Goal: Ask a question

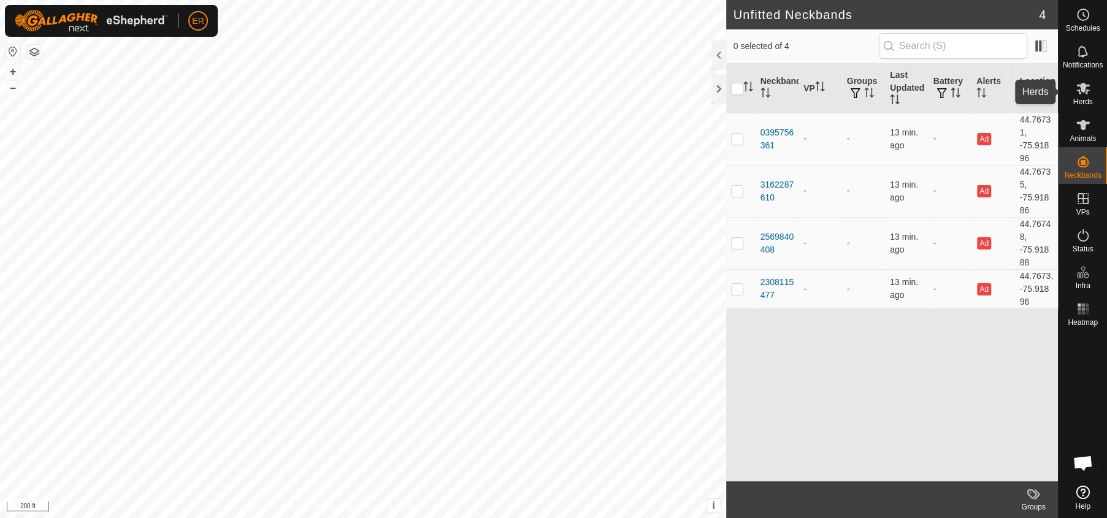
click at [1086, 89] on icon at bounding box center [1083, 89] width 13 height 12
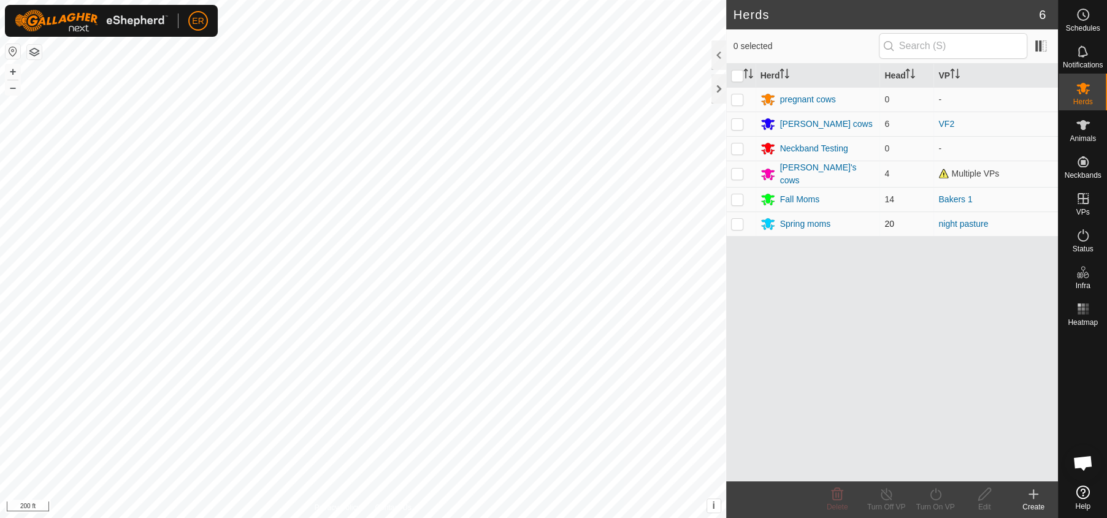
click at [736, 225] on p-checkbox at bounding box center [737, 224] width 12 height 10
checkbox input "true"
click at [959, 220] on link "night pasture" at bounding box center [964, 224] width 50 height 10
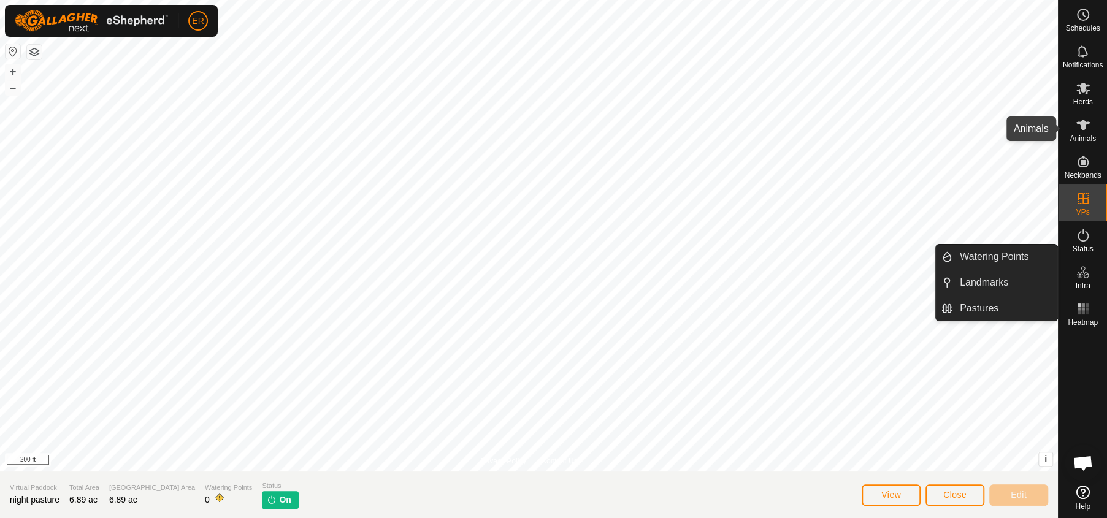
click at [1085, 118] on icon at bounding box center [1083, 125] width 15 height 15
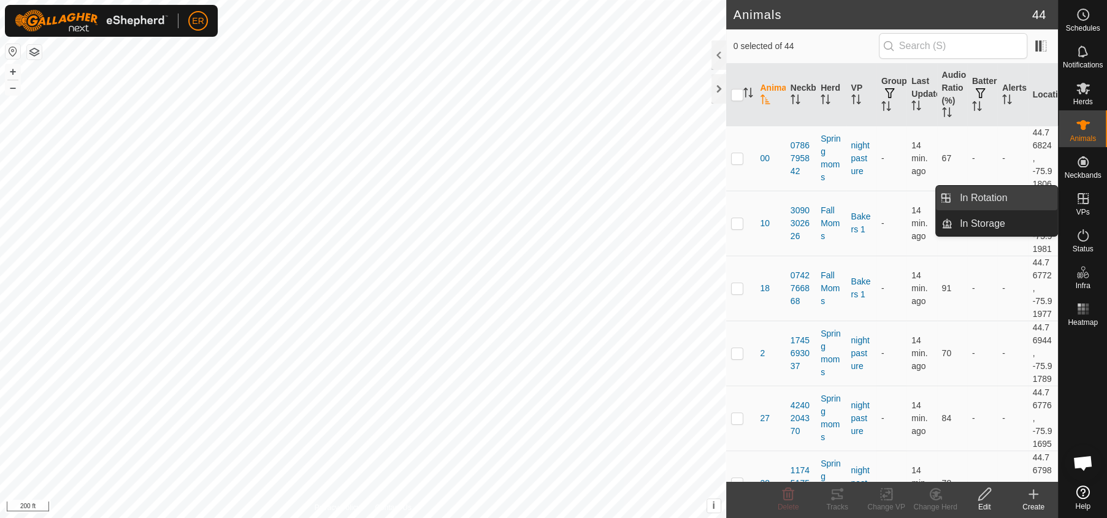
click at [993, 200] on link "In Rotation" at bounding box center [1005, 198] width 105 height 25
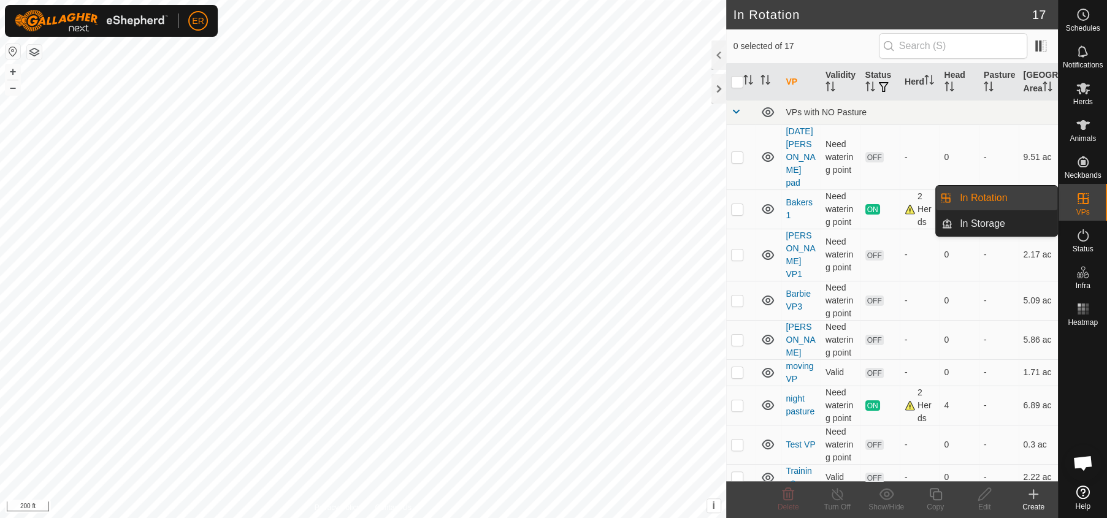
click at [993, 199] on link "In Rotation" at bounding box center [1005, 198] width 105 height 25
click at [1085, 463] on span "Open chat" at bounding box center [1083, 464] width 20 height 17
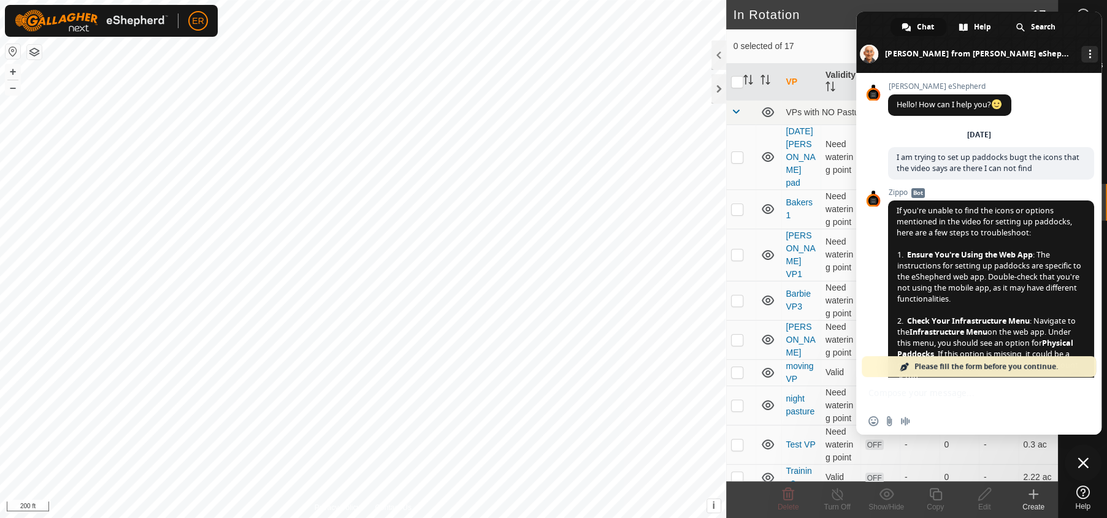
scroll to position [9779, 0]
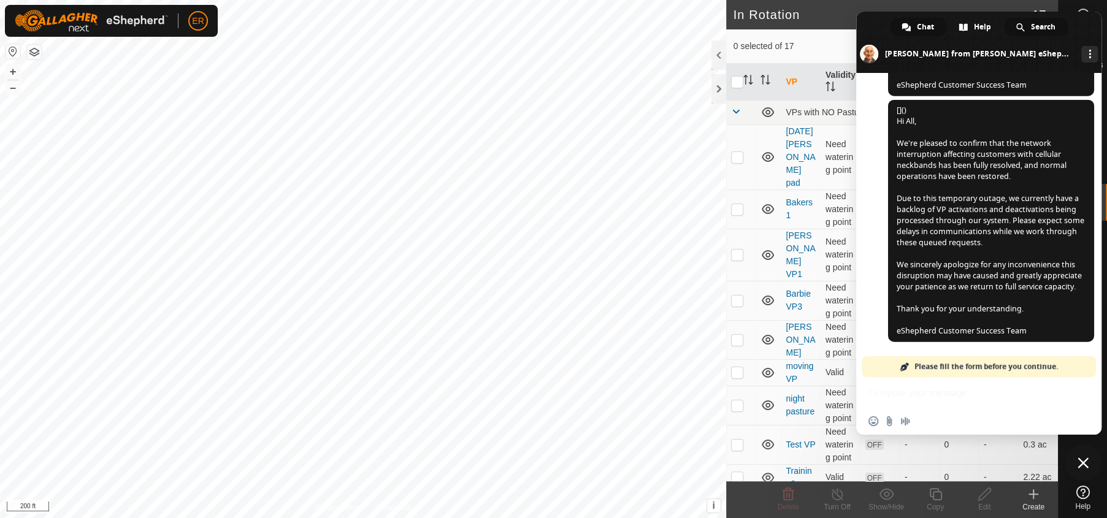
click at [1042, 26] on span "Search" at bounding box center [1043, 27] width 25 height 18
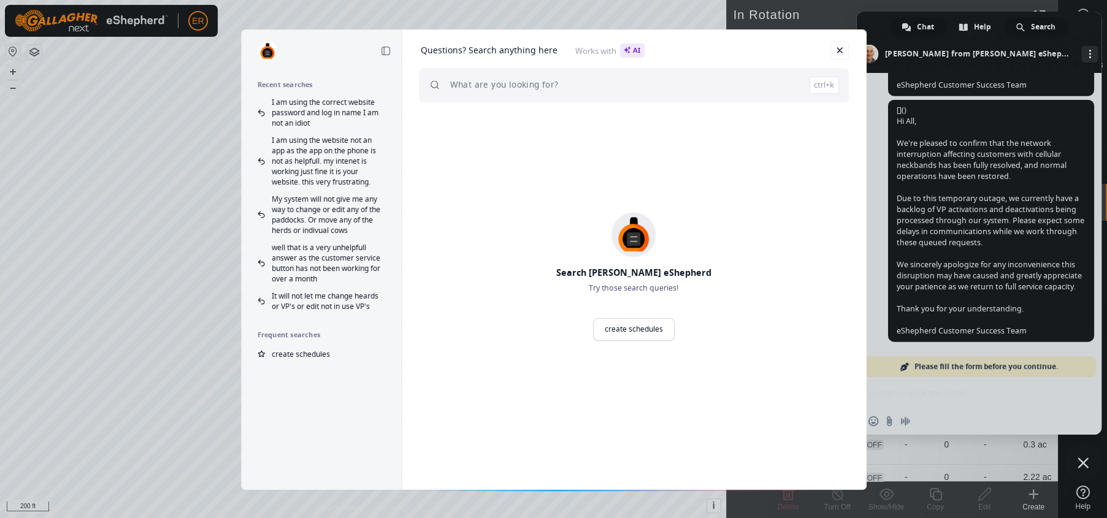
click at [1042, 26] on div "Collapse sidebar Recent searches I am using the correct website password and lo…" at bounding box center [553, 259] width 1107 height 518
click at [518, 80] on input "search" at bounding box center [644, 85] width 389 height 34
click at [809, 82] on span "Ask our AI" at bounding box center [812, 85] width 37 height 7
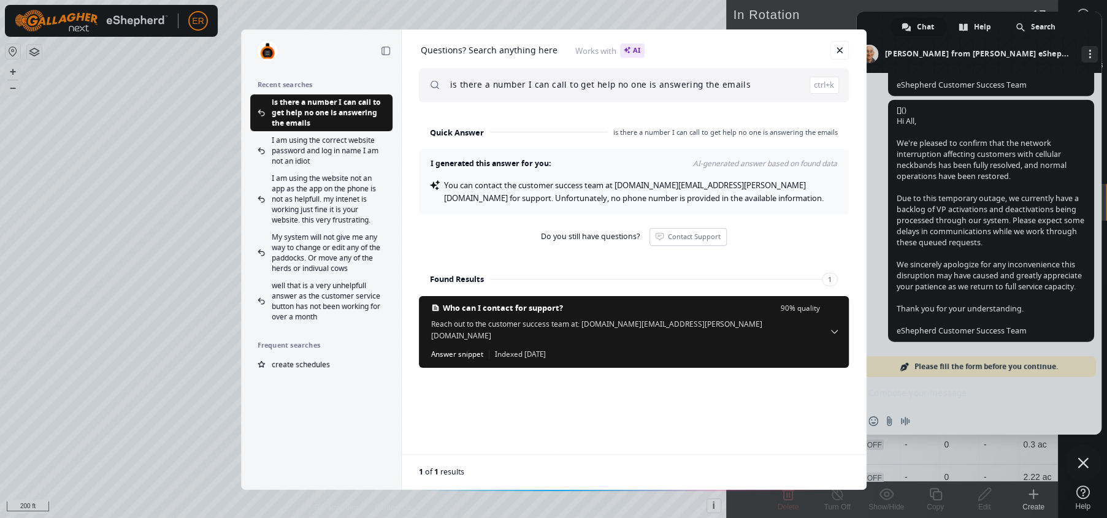
click at [767, 89] on input "is there a number I can call to get help no one is answering the emails" at bounding box center [644, 85] width 389 height 34
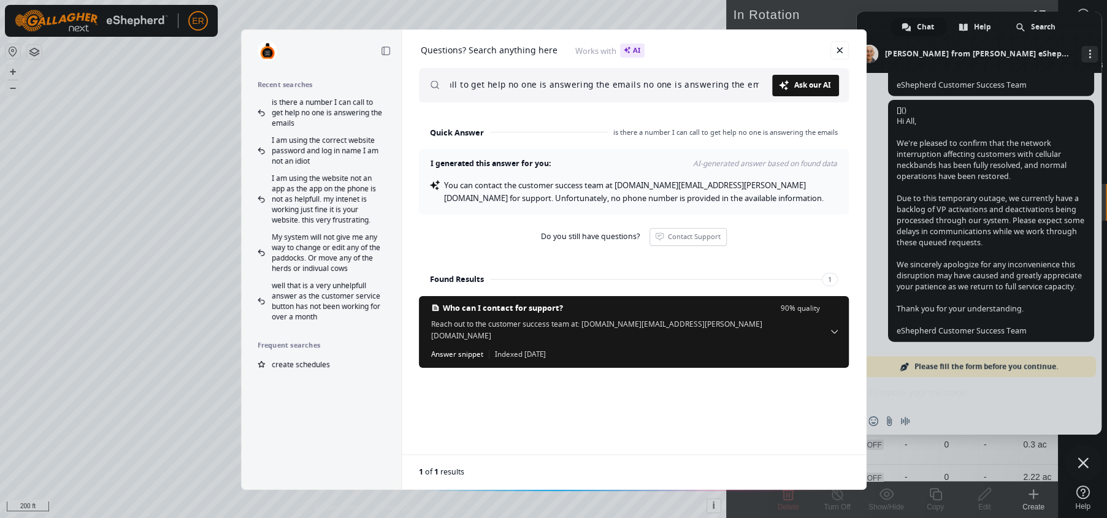
scroll to position [0, 113]
type input "is there a number I can call to get help no one is answering the emails no one …"
click at [791, 86] on link "Ask our AI Ask" at bounding box center [805, 85] width 67 height 21
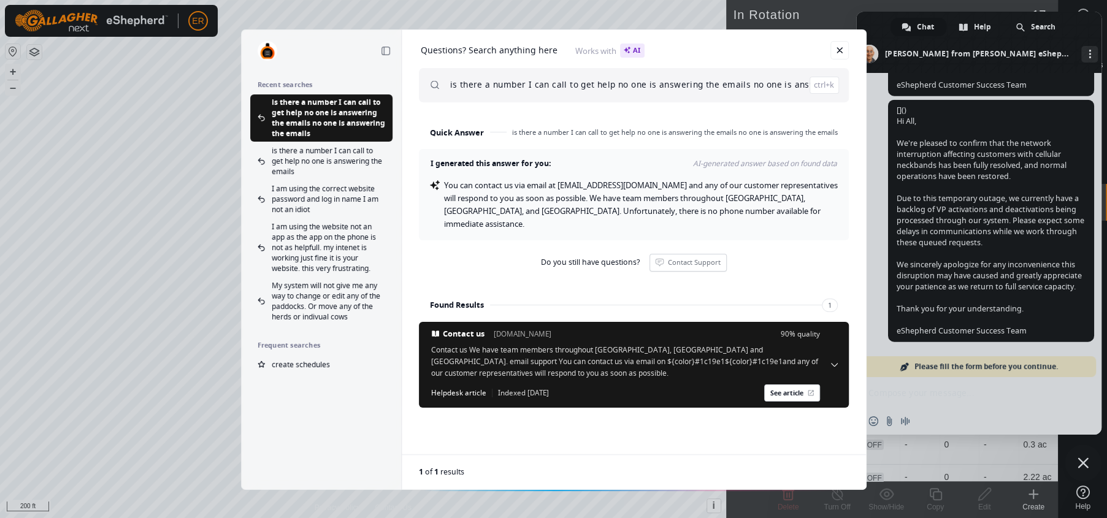
scroll to position [0, 46]
